Goal: Navigation & Orientation: Go to known website

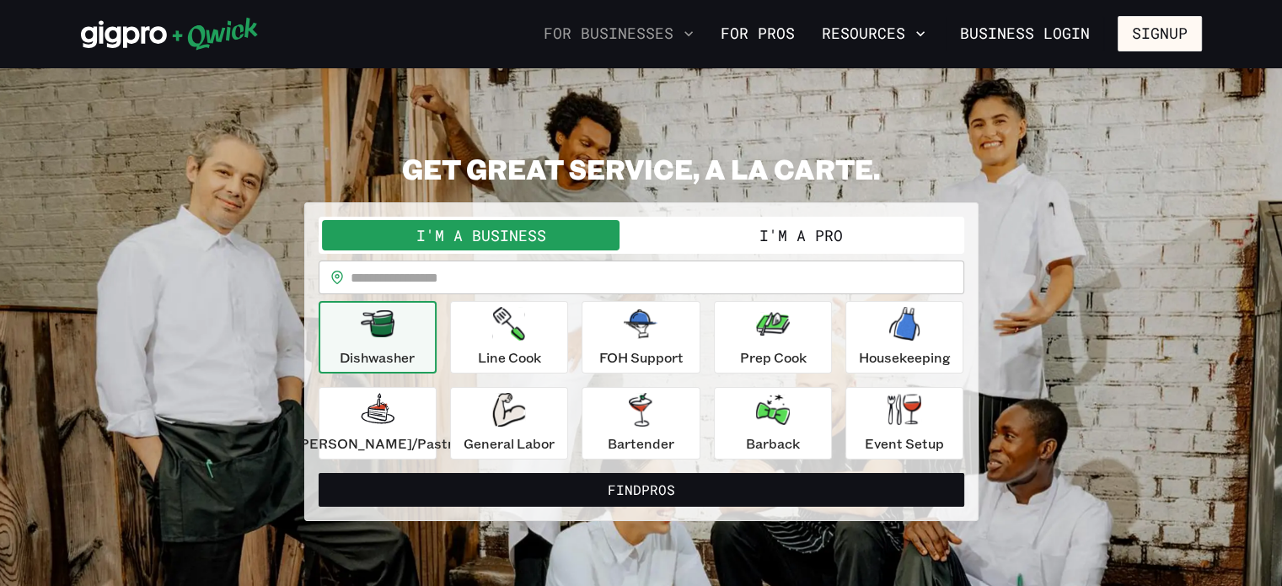
click at [633, 36] on button "For Businesses" at bounding box center [619, 33] width 164 height 29
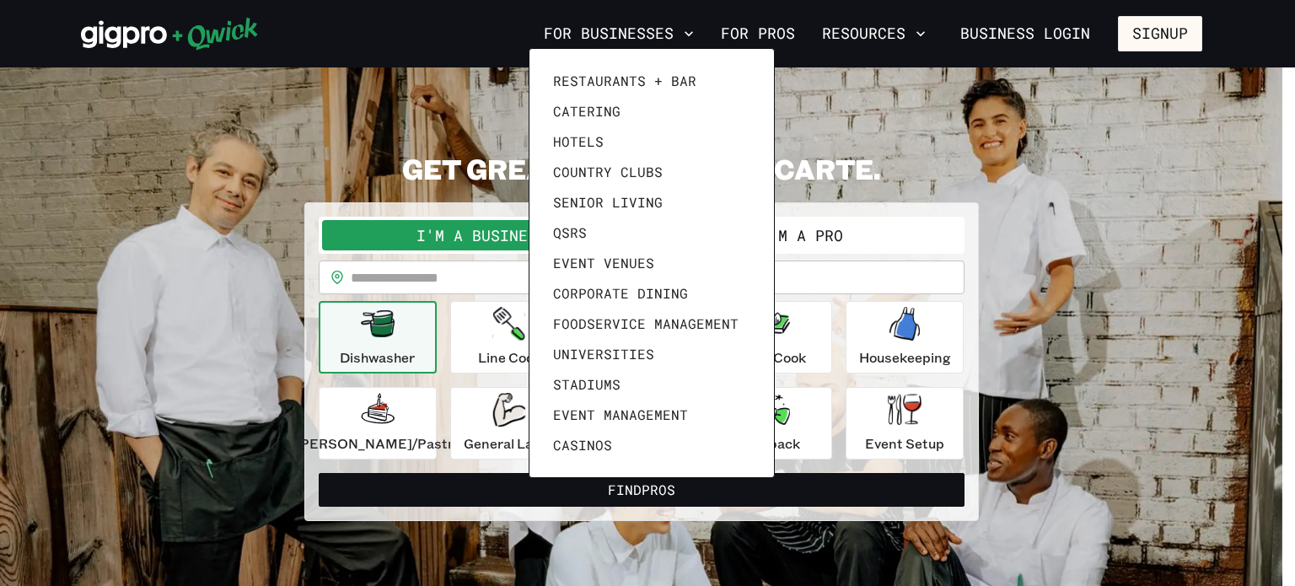
click at [1160, 36] on div at bounding box center [647, 293] width 1295 height 586
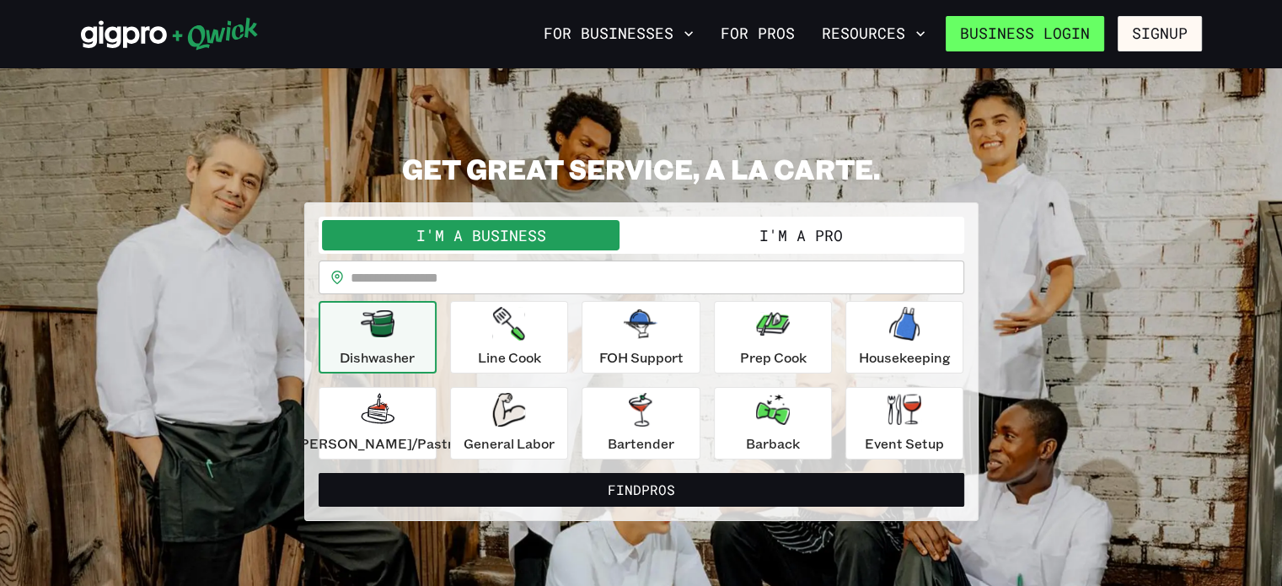
click at [1021, 31] on link "Business Login" at bounding box center [1025, 33] width 158 height 35
drag, startPoint x: 0, startPoint y: 0, endPoint x: 1026, endPoint y: 24, distance: 1026.2
click at [1026, 24] on link "Business Login" at bounding box center [1025, 33] width 158 height 35
